Goal: Find specific page/section: Find specific page/section

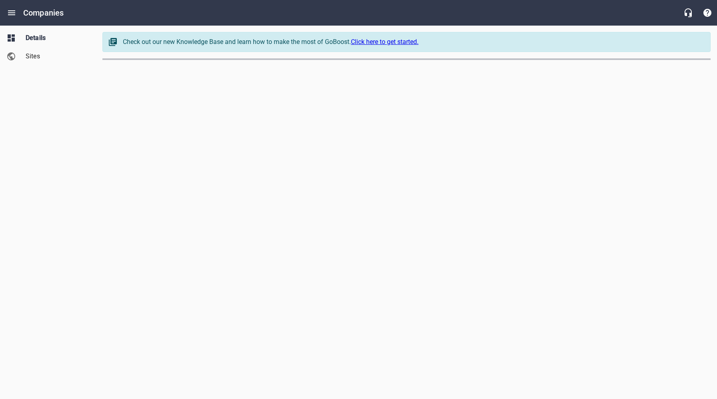
select select "[US_STATE]"
select select "62"
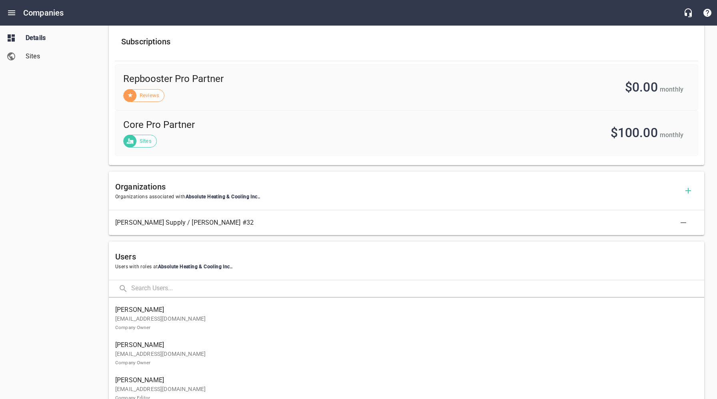
scroll to position [301, 0]
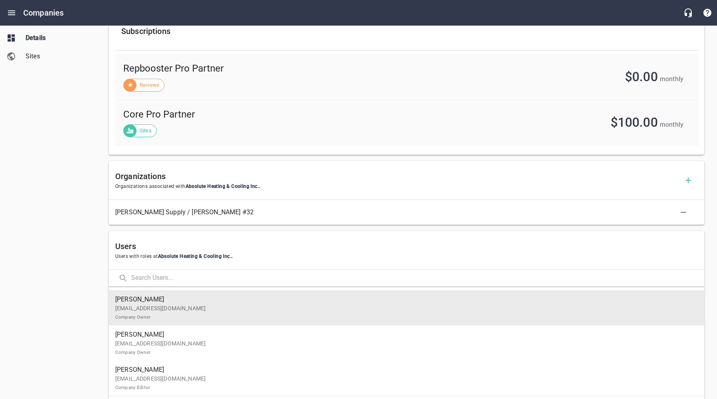
drag, startPoint x: 175, startPoint y: 313, endPoint x: 161, endPoint y: 310, distance: 14.3
click at [175, 313] on p "[EMAIL_ADDRESS][DOMAIN_NAME] Company Owner" at bounding box center [403, 313] width 576 height 17
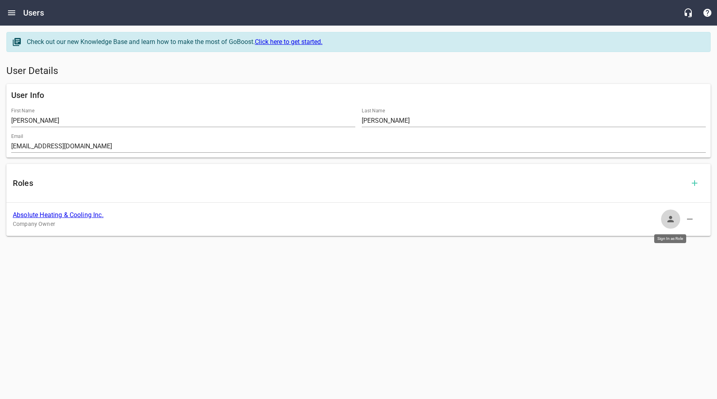
click at [670, 220] on icon "button" at bounding box center [671, 219] width 6 height 6
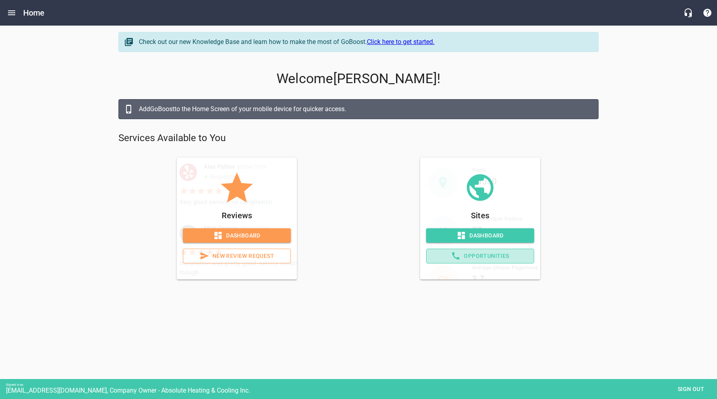
click at [504, 258] on span "Opportunities" at bounding box center [480, 256] width 94 height 10
